Goal: Information Seeking & Learning: Learn about a topic

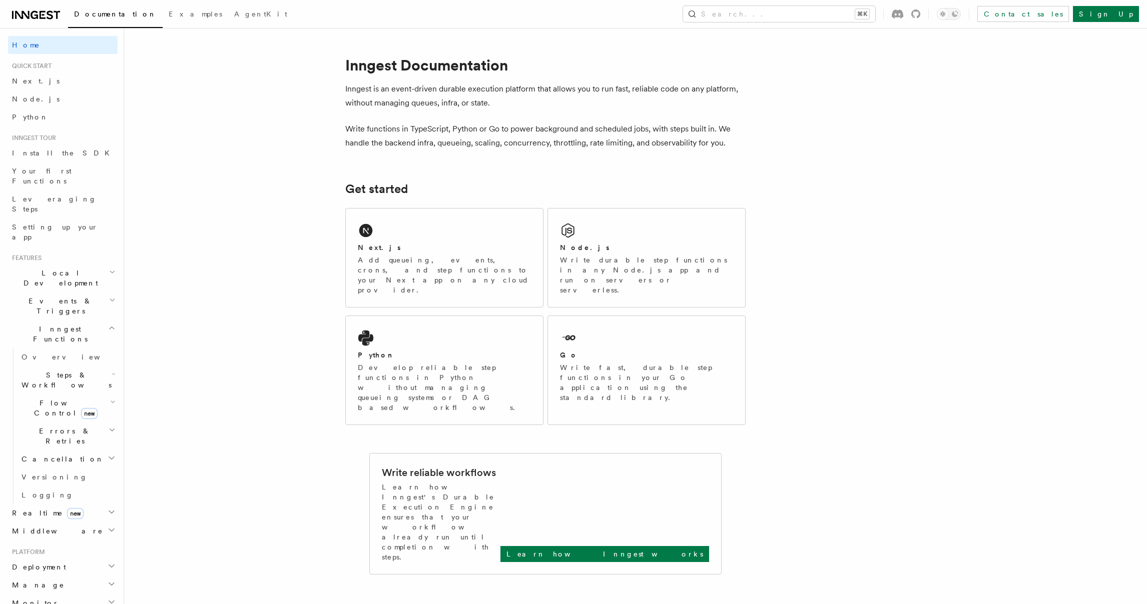
click at [74, 292] on h2 "Events & Triggers" at bounding box center [63, 306] width 110 height 28
click at [79, 428] on link "Delayed functions" at bounding box center [68, 442] width 100 height 28
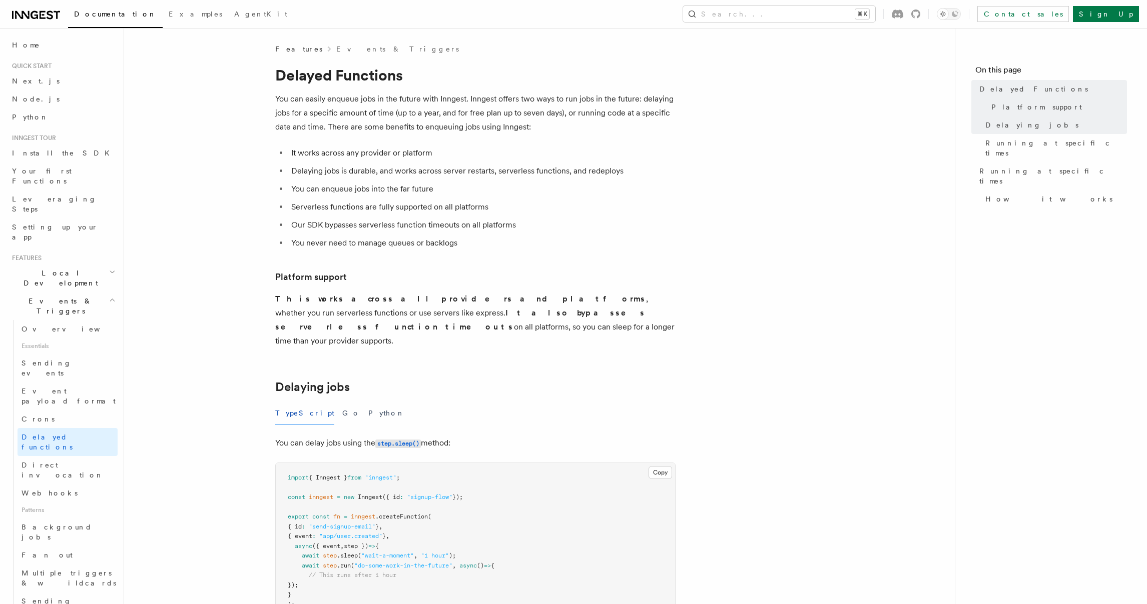
click at [65, 296] on span "Events & Triggers" at bounding box center [58, 306] width 101 height 20
click at [59, 324] on span "Inngest Functions" at bounding box center [58, 334] width 100 height 20
click at [66, 420] on h2 "Manage" at bounding box center [63, 429] width 110 height 18
click at [84, 558] on h2 "Monitor" at bounding box center [63, 567] width 110 height 18
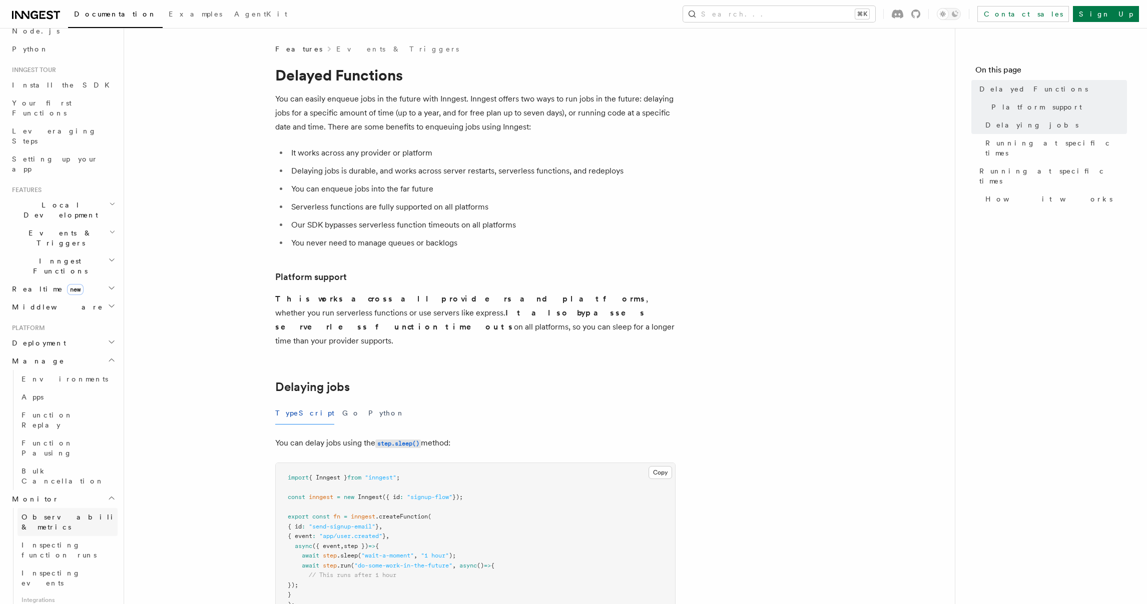
scroll to position [69, 0]
click at [74, 512] on span "Observability & metrics" at bounding box center [73, 521] width 103 height 18
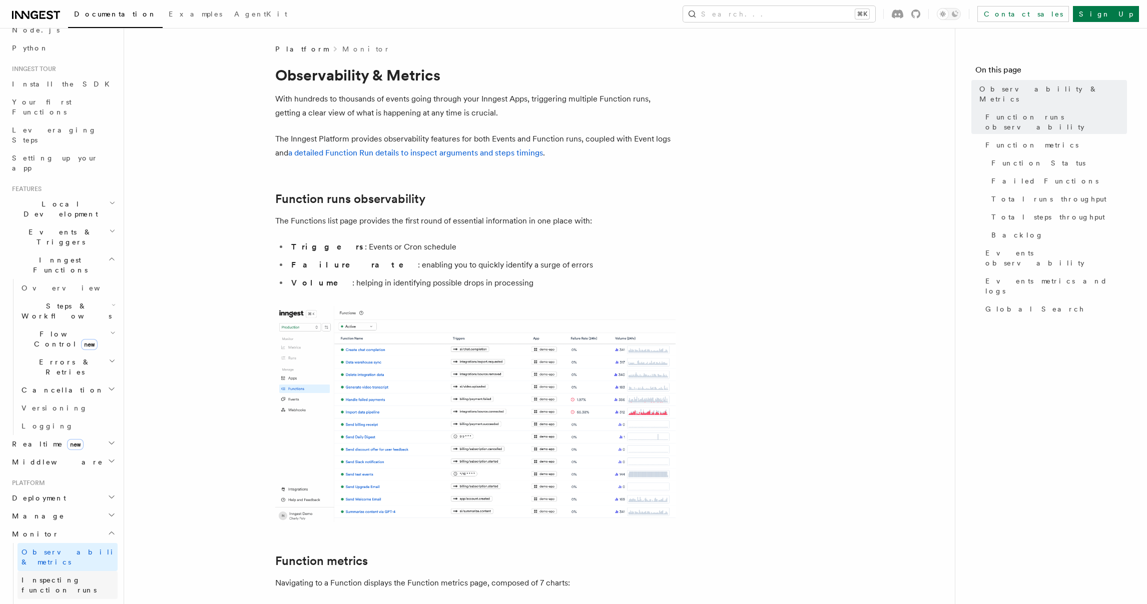
click at [62, 576] on span "Inspecting function runs" at bounding box center [59, 585] width 75 height 18
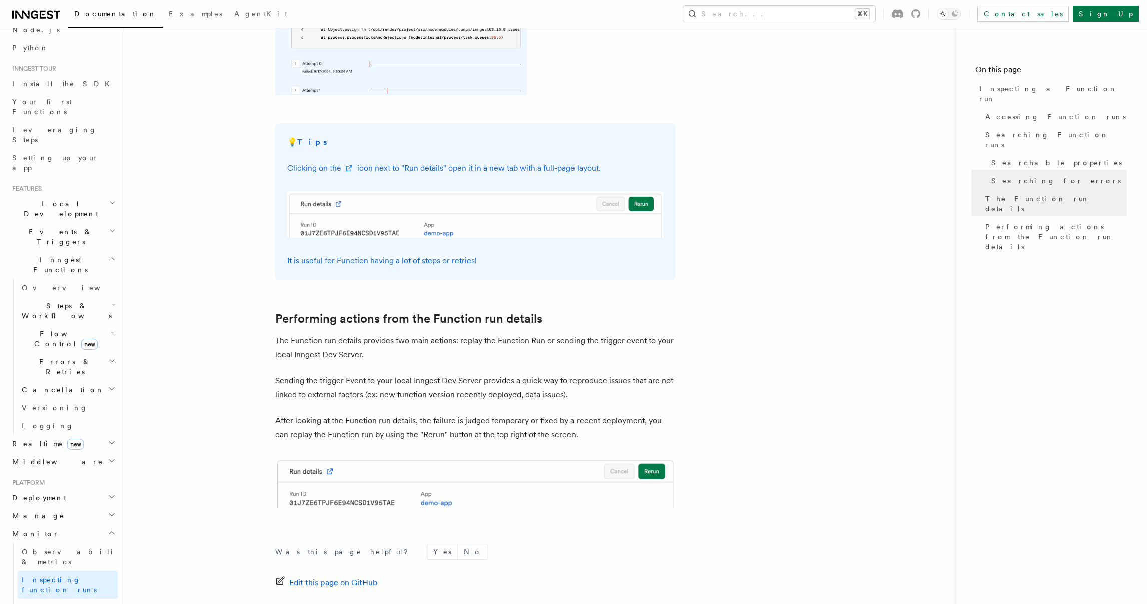
scroll to position [2452, 0]
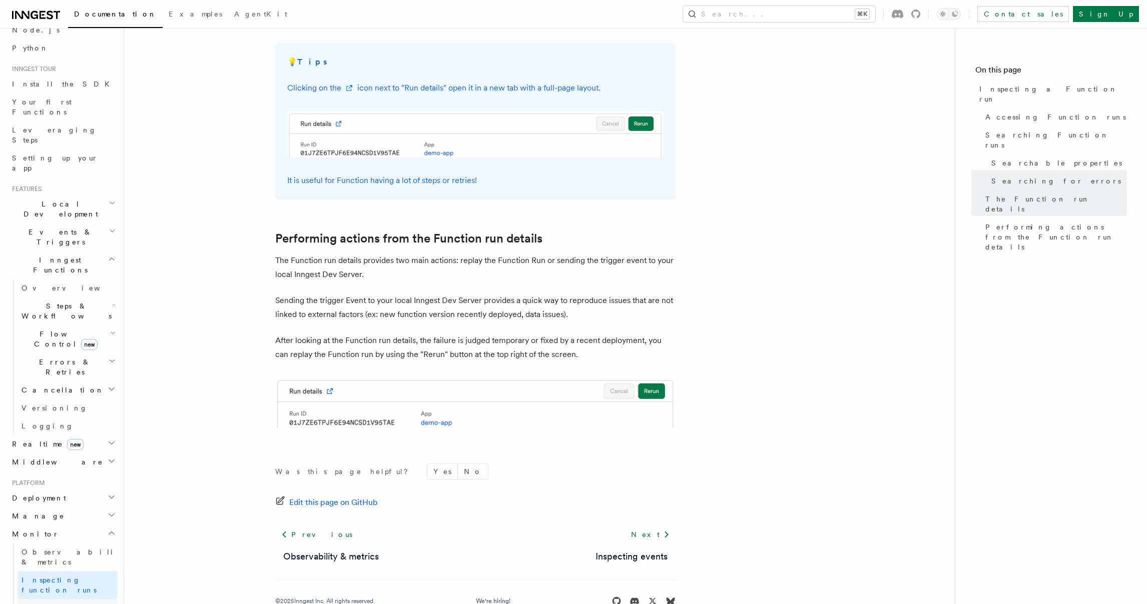
click at [83, 599] on link "Inspecting events" at bounding box center [68, 613] width 100 height 28
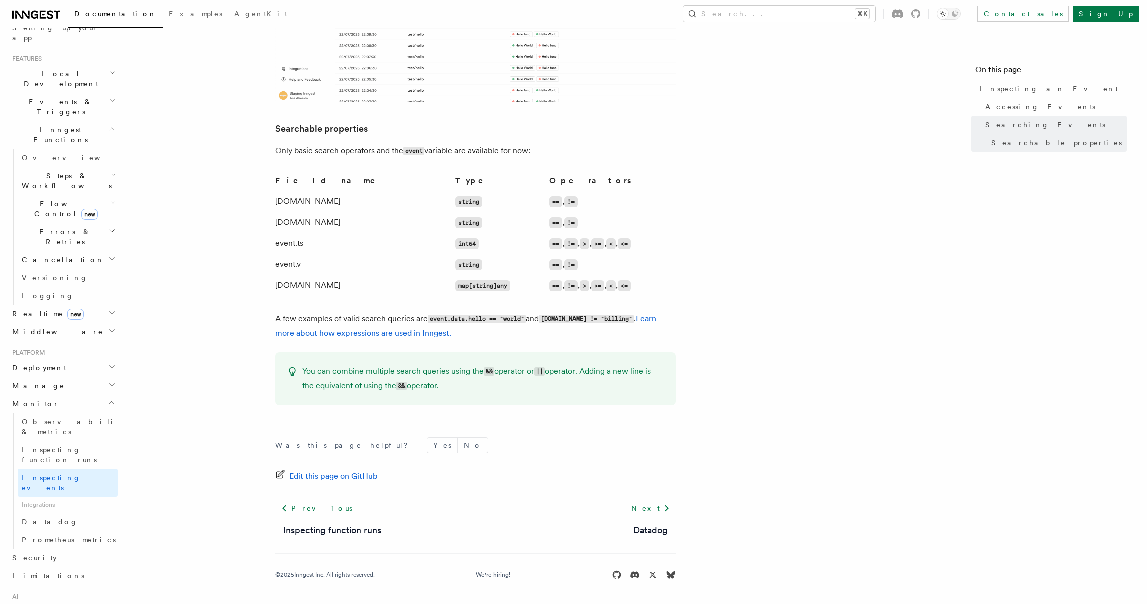
scroll to position [206, 0]
click at [70, 406] on link "Observability & metrics" at bounding box center [68, 420] width 100 height 28
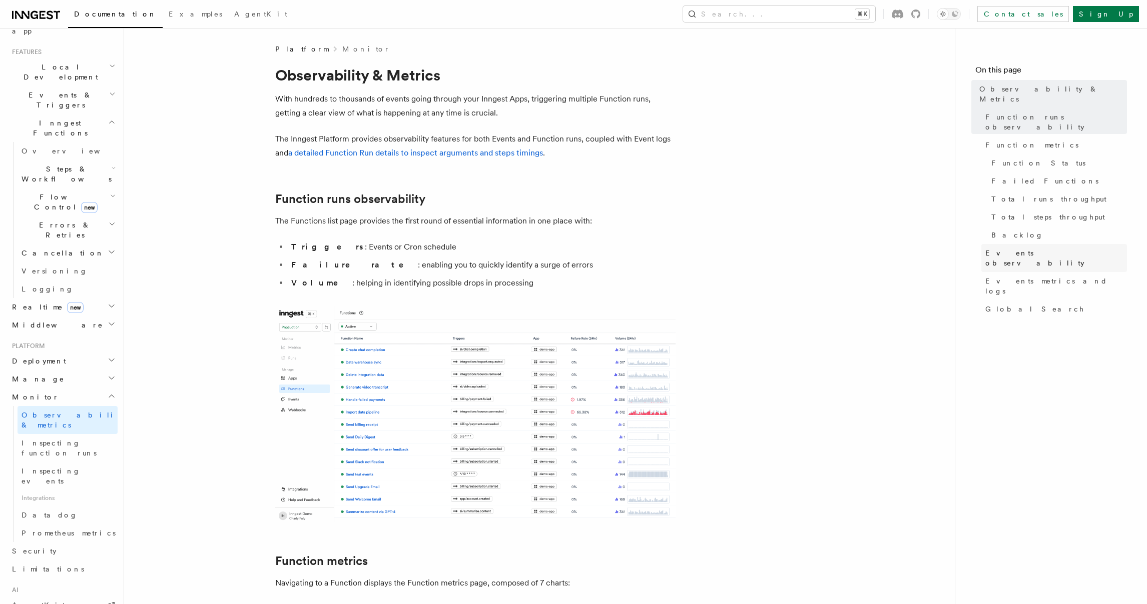
click at [1033, 248] on span "Events observability" at bounding box center [1056, 258] width 142 height 20
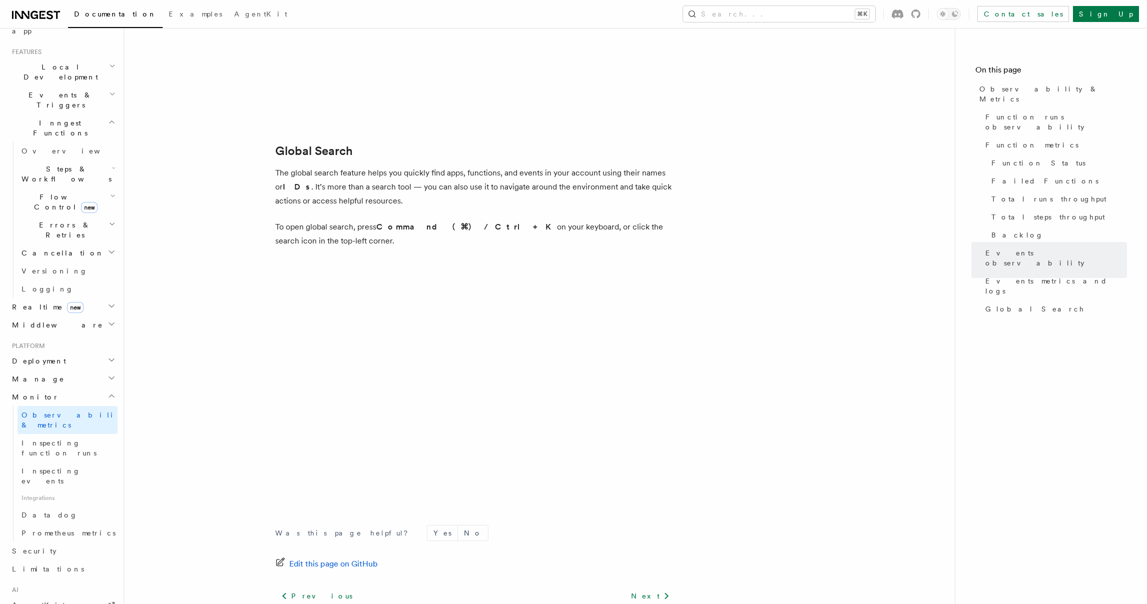
scroll to position [3186, 0]
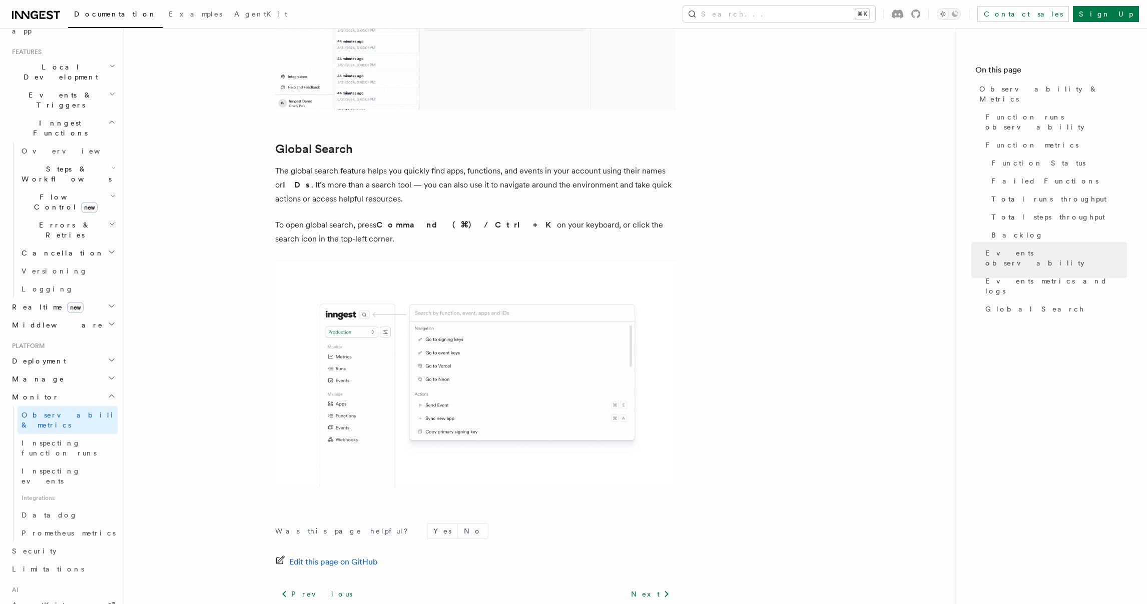
click at [64, 370] on h2 "Manage" at bounding box center [63, 379] width 110 height 18
click at [66, 352] on h2 "Deployment" at bounding box center [63, 361] width 110 height 18
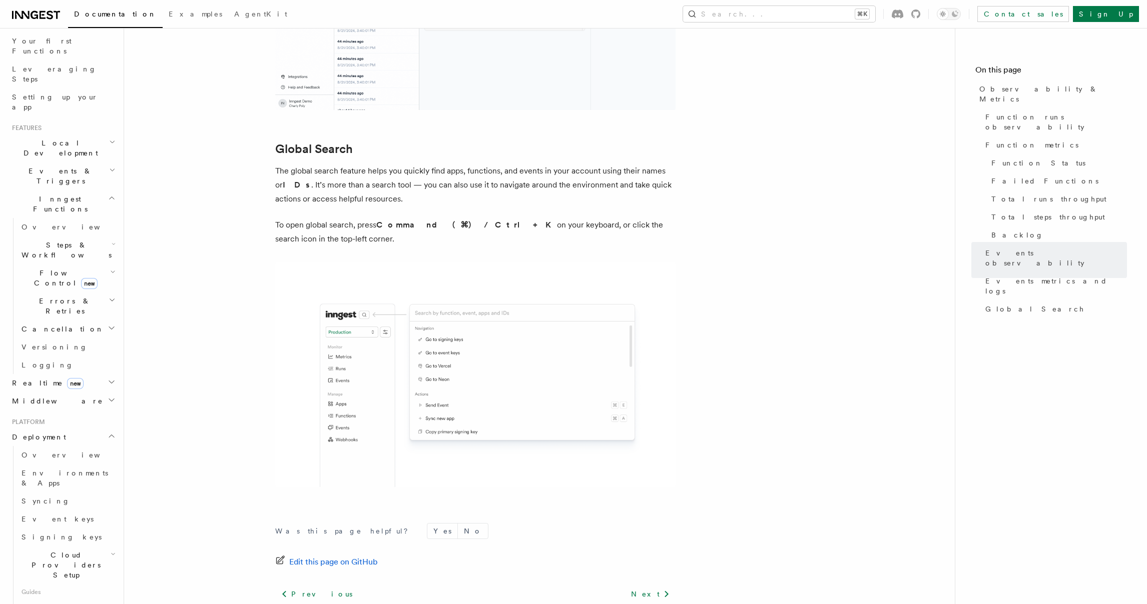
scroll to position [554, 0]
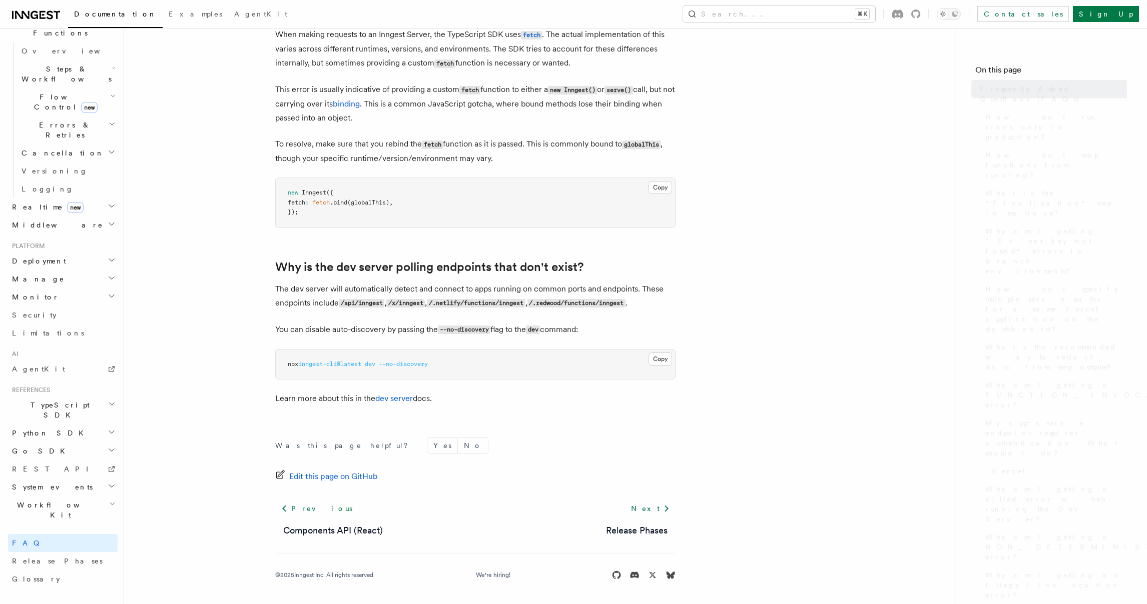
scroll to position [196, 0]
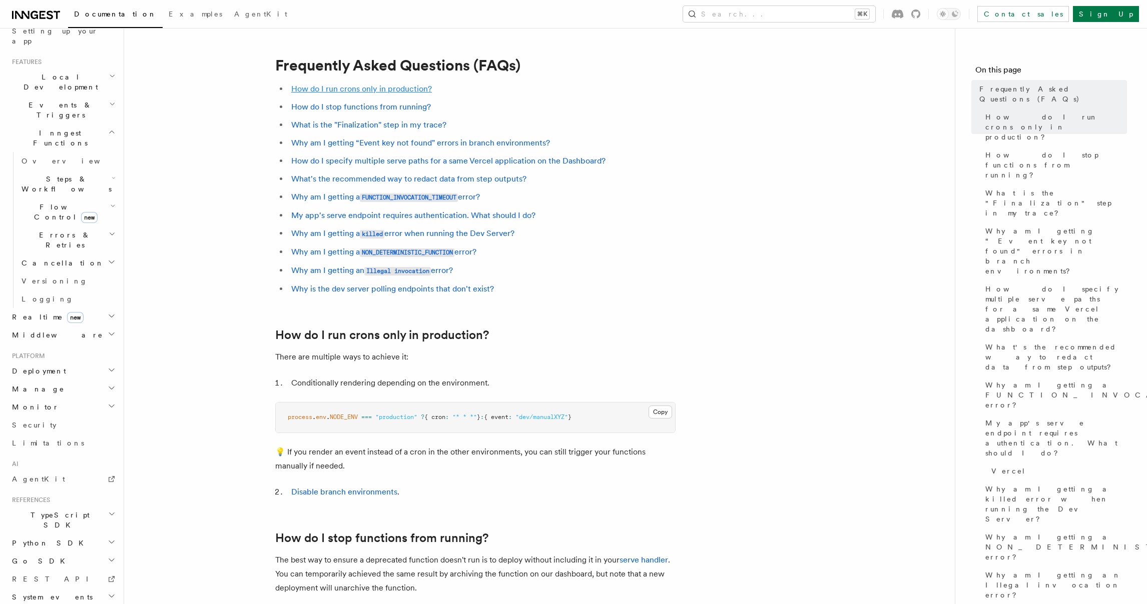
click at [378, 90] on link "How do I run crons only in production?" at bounding box center [361, 89] width 141 height 10
click at [423, 215] on link "My app's serve endpoint requires authentication. What should I do?" at bounding box center [413, 216] width 244 height 10
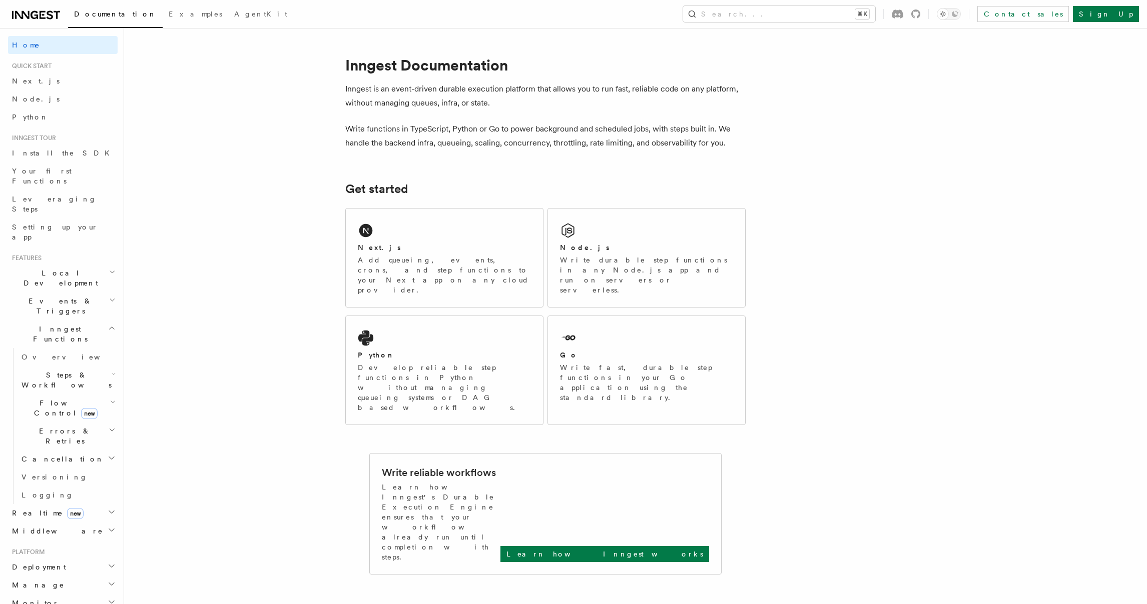
click at [106, 504] on h2 "Realtime new" at bounding box center [63, 513] width 110 height 18
click at [90, 522] on link "Overview" at bounding box center [68, 531] width 100 height 18
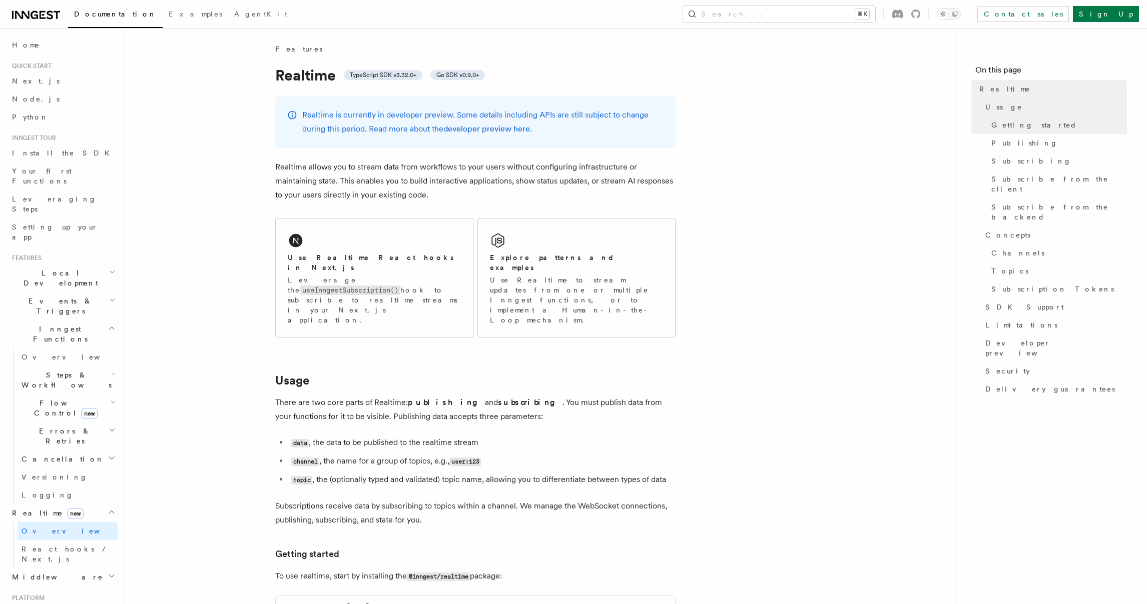
click at [88, 292] on h2 "Events & Triggers" at bounding box center [63, 306] width 110 height 28
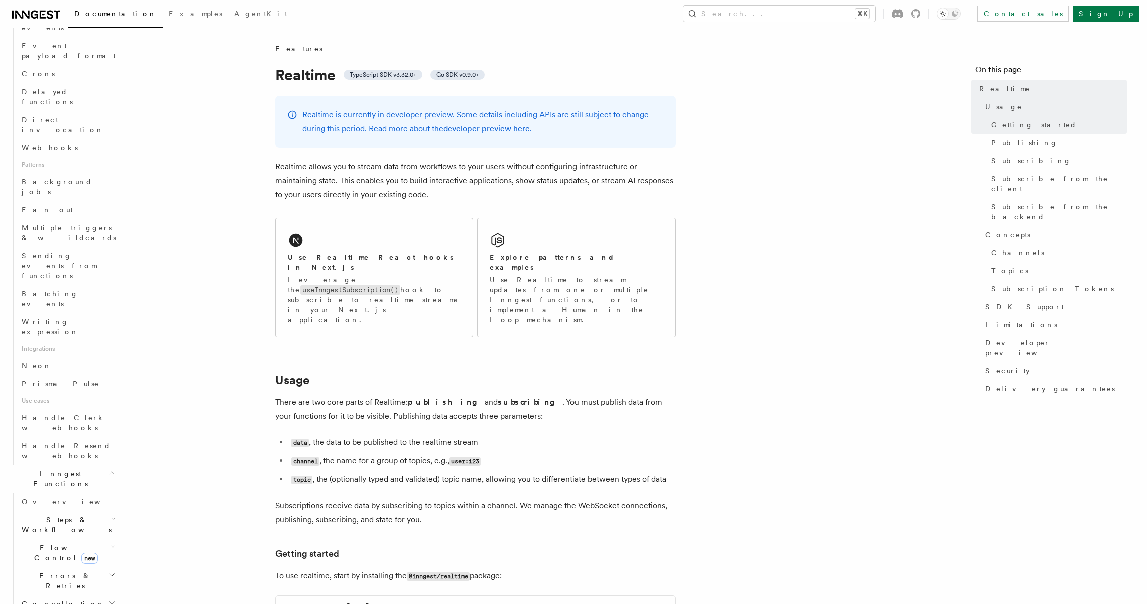
scroll to position [351, 0]
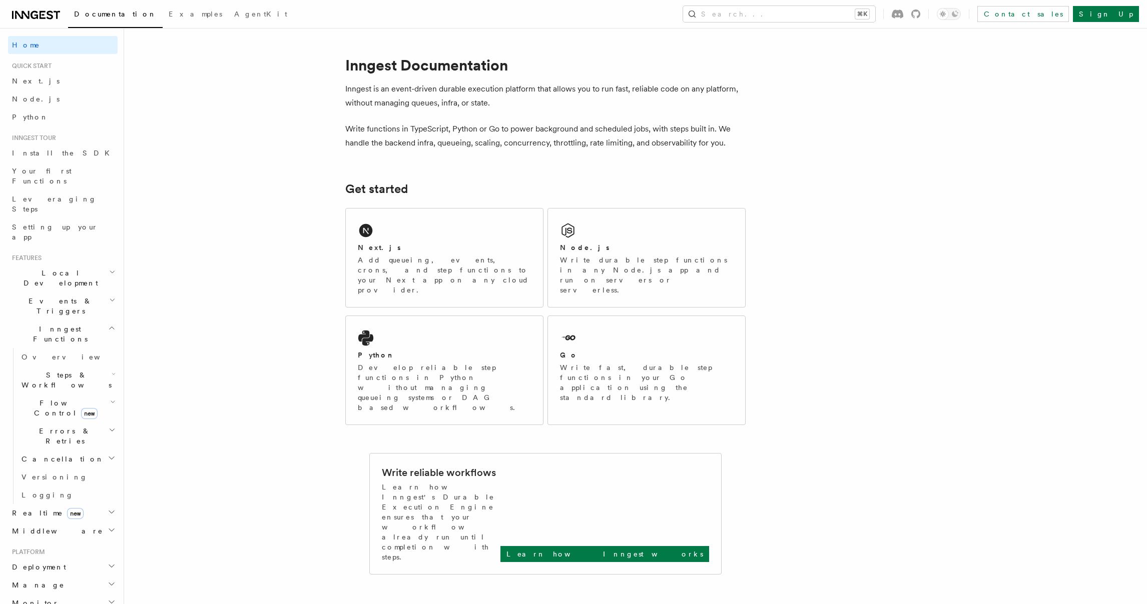
click at [67, 292] on h2 "Events & Triggers" at bounding box center [63, 306] width 110 height 28
click at [48, 325] on span "Overview" at bounding box center [73, 329] width 103 height 8
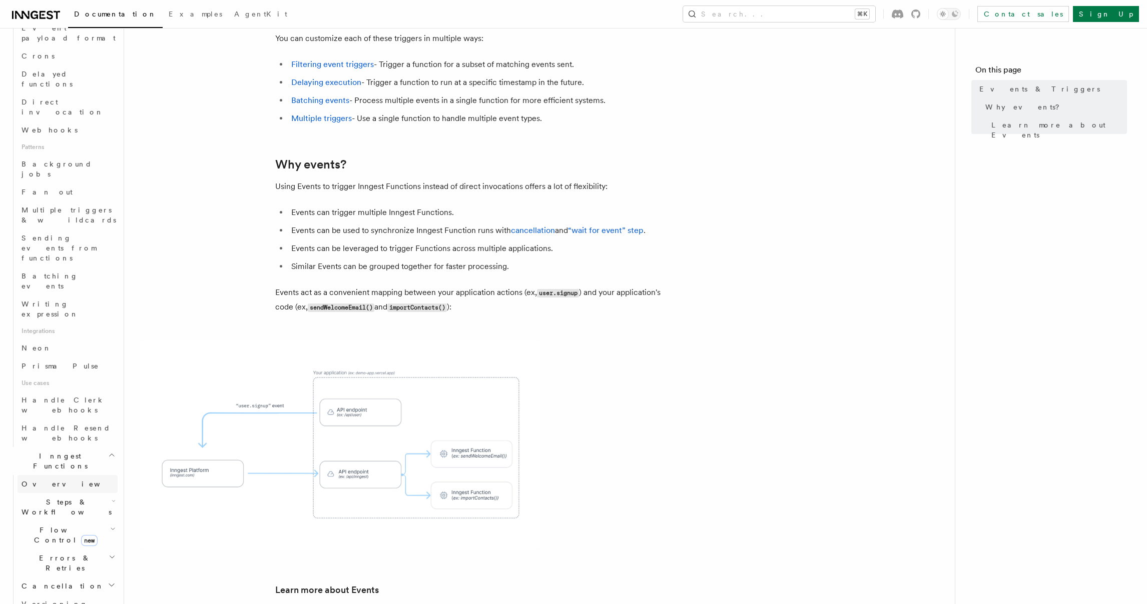
scroll to position [364, 0]
click at [49, 480] on span "Overview" at bounding box center [73, 484] width 103 height 8
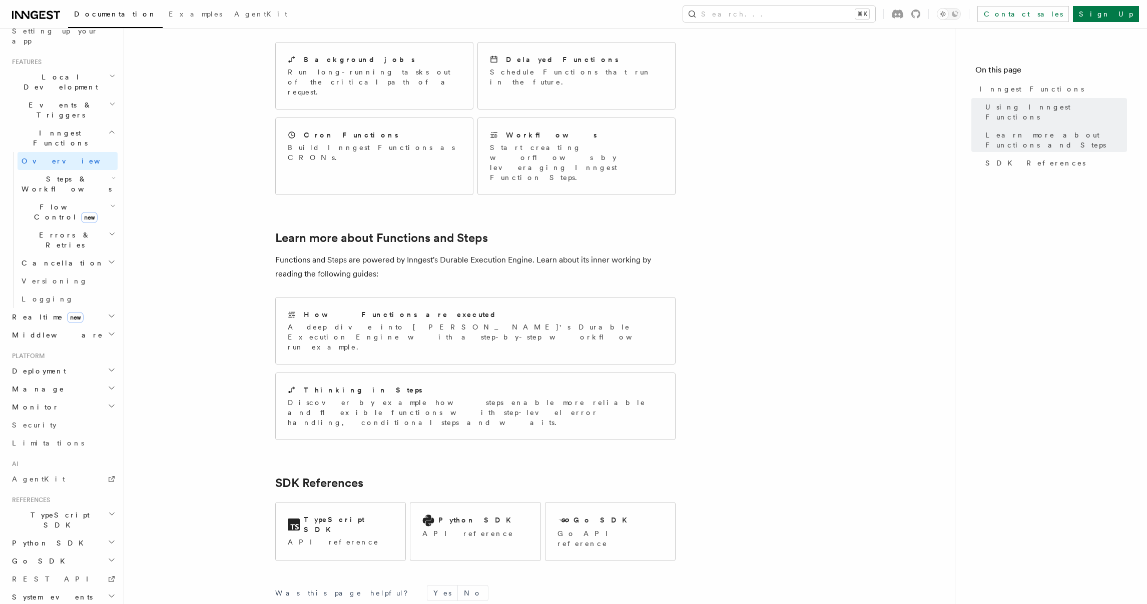
scroll to position [590, 0]
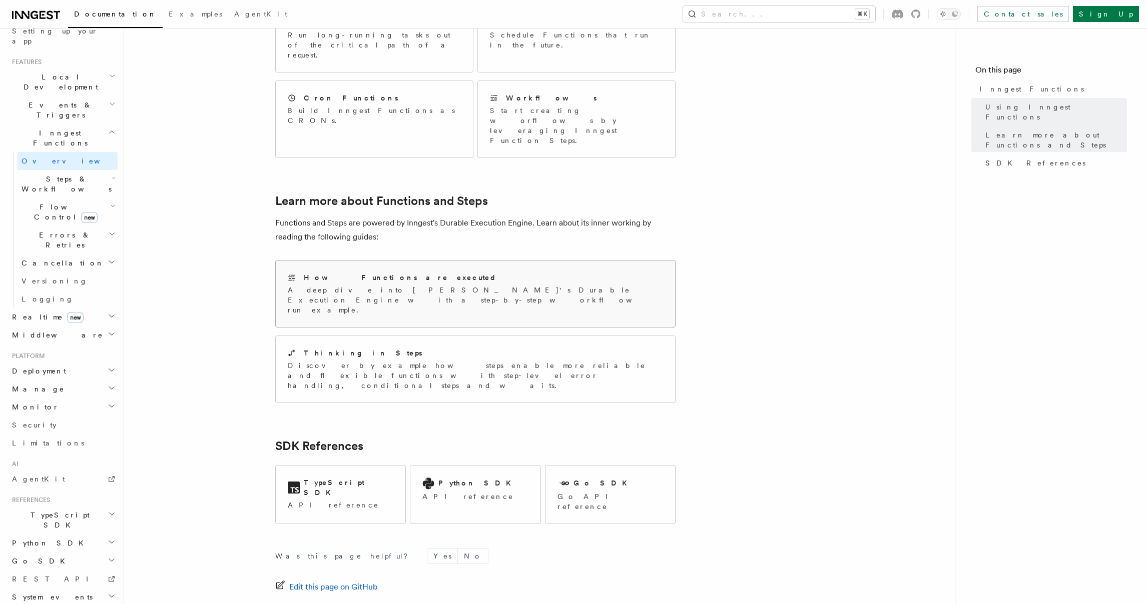
click at [351, 285] on p "A deep dive into Inngest's Durable Execution Engine with a step-by-step workflo…" at bounding box center [475, 300] width 375 height 30
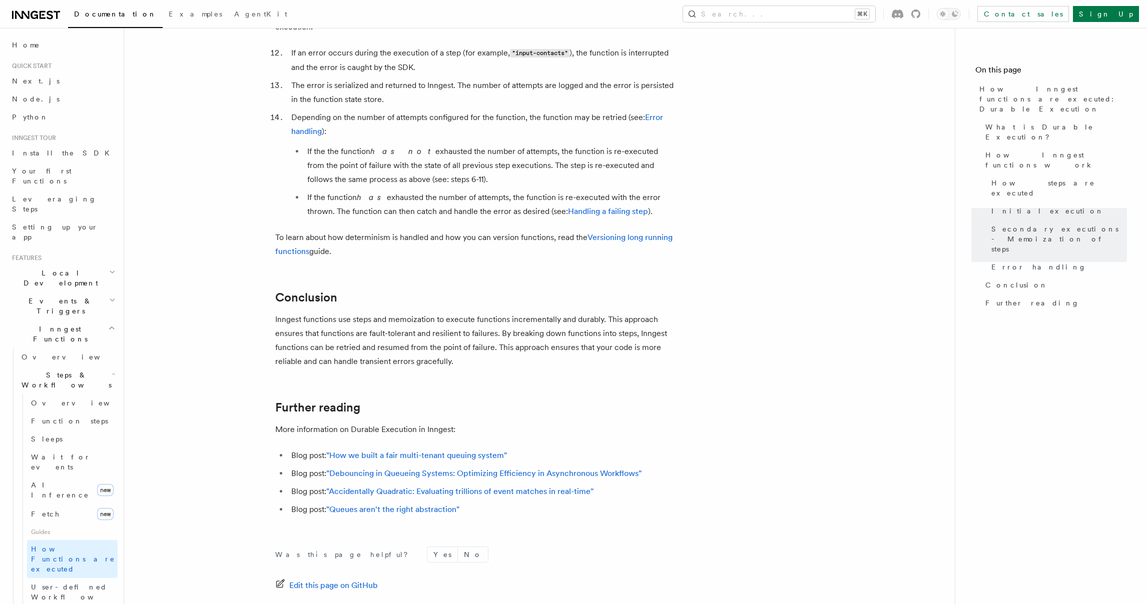
scroll to position [1700, 0]
